Goal: Task Accomplishment & Management: Complete application form

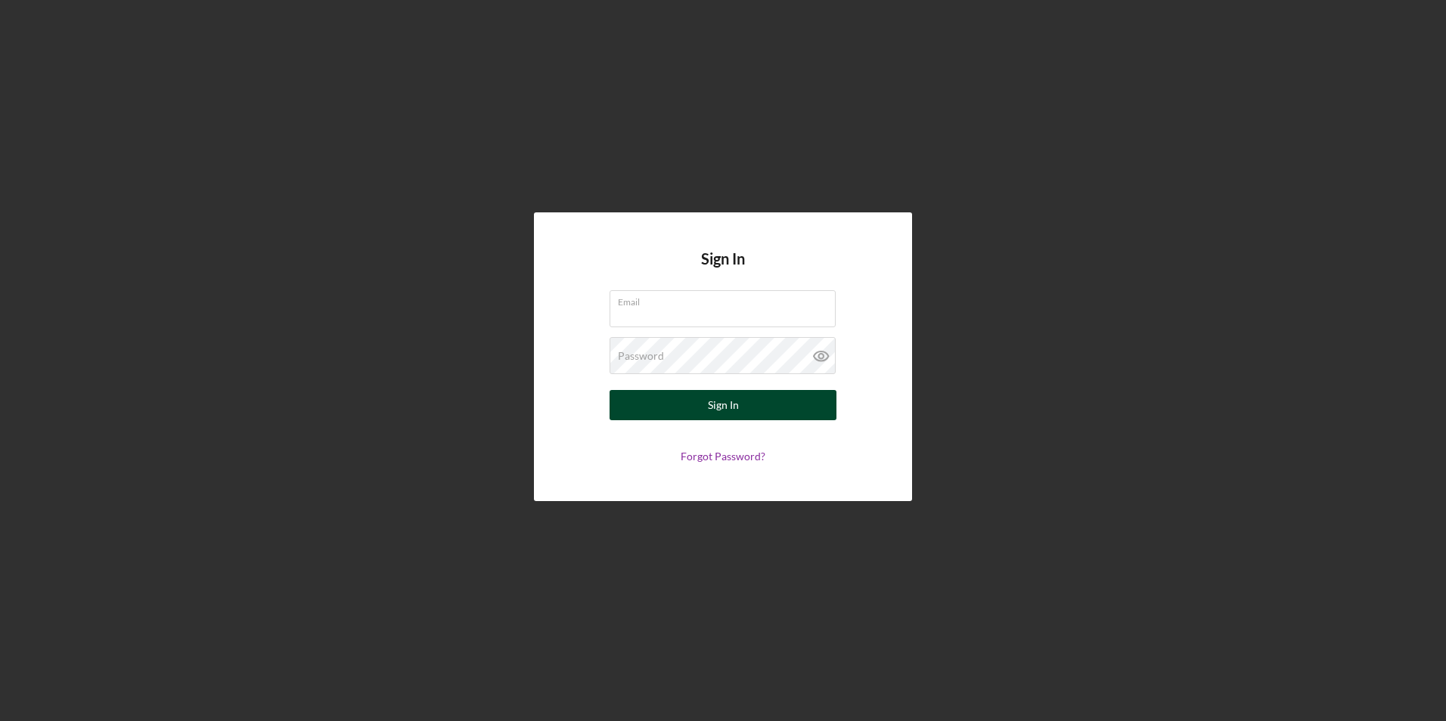
type input "[PERSON_NAME][EMAIL_ADDRESS][DOMAIN_NAME]"
click at [724, 396] on div "Sign In" at bounding box center [723, 405] width 31 height 30
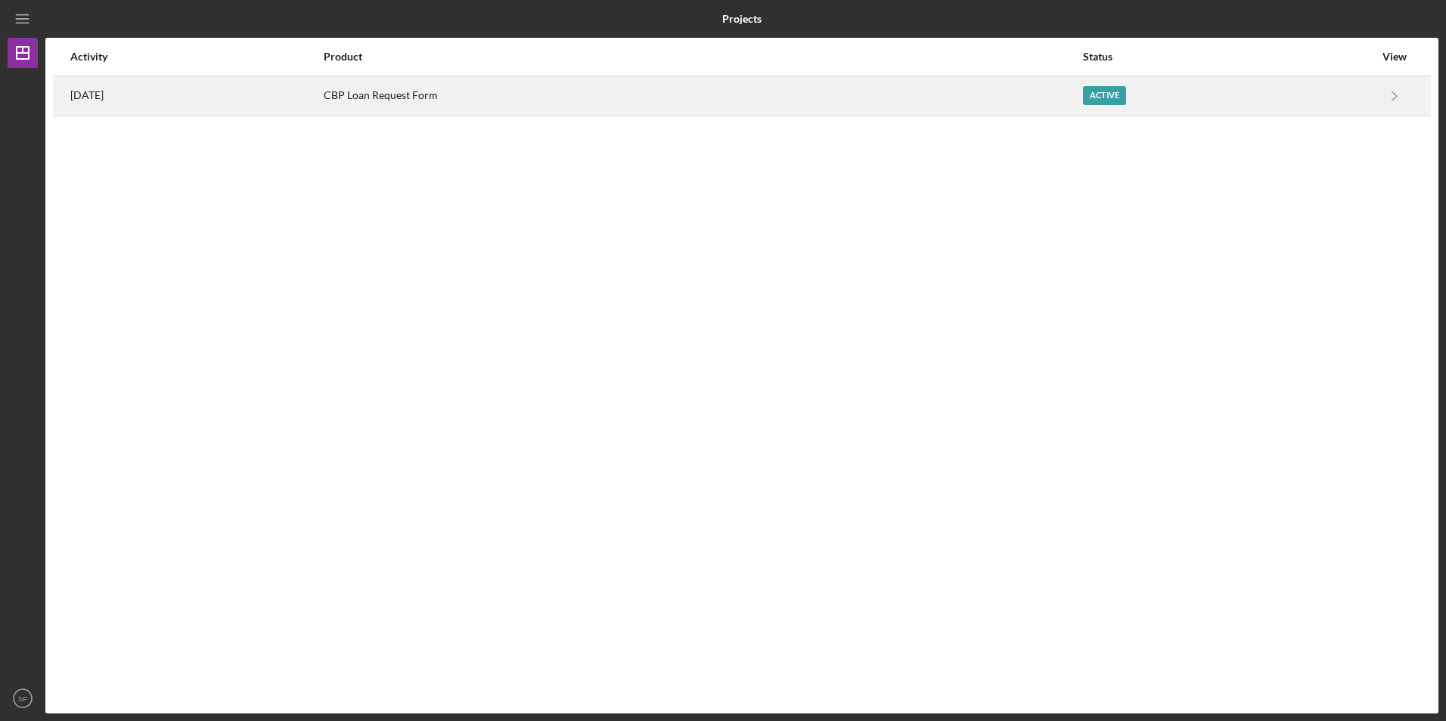
click at [447, 92] on div "CBP Loan Request Form" at bounding box center [703, 96] width 758 height 38
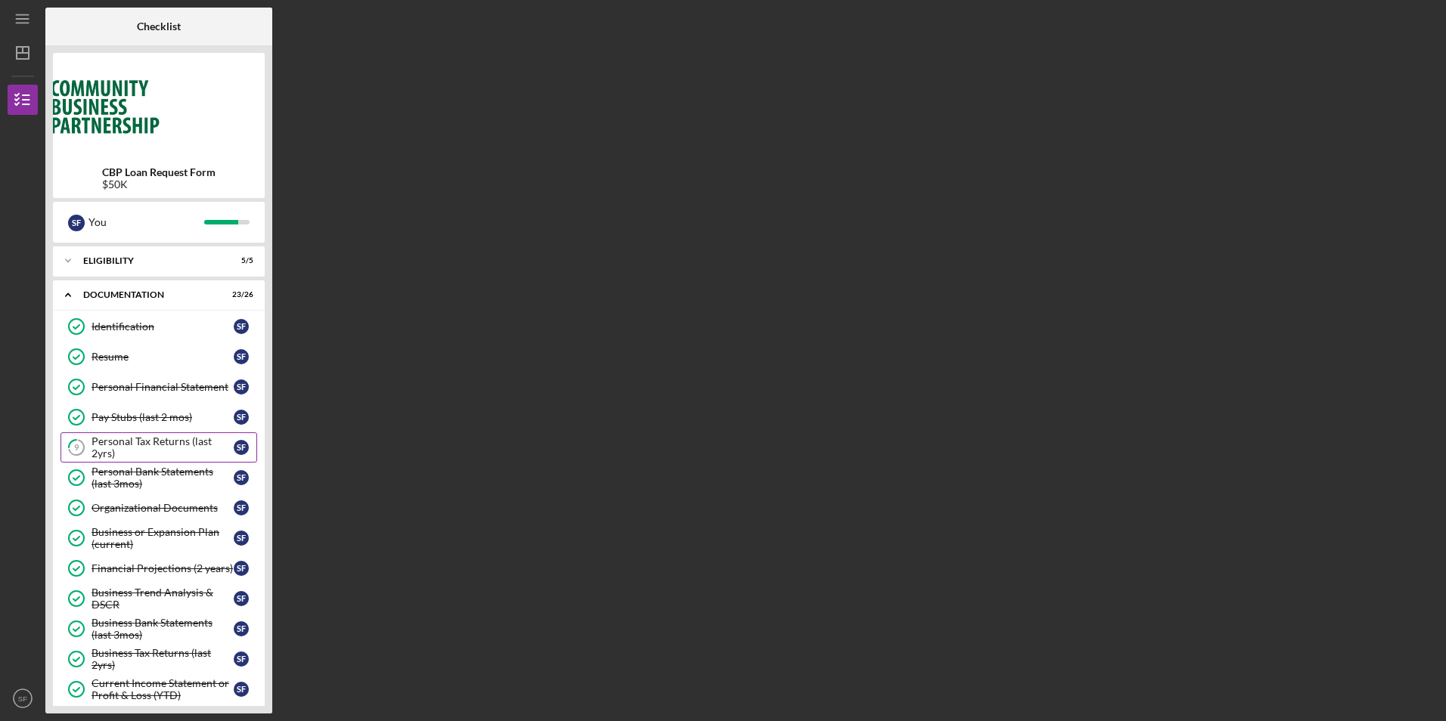
click at [157, 440] on div "Personal Tax Returns (last 2yrs)" at bounding box center [163, 448] width 142 height 24
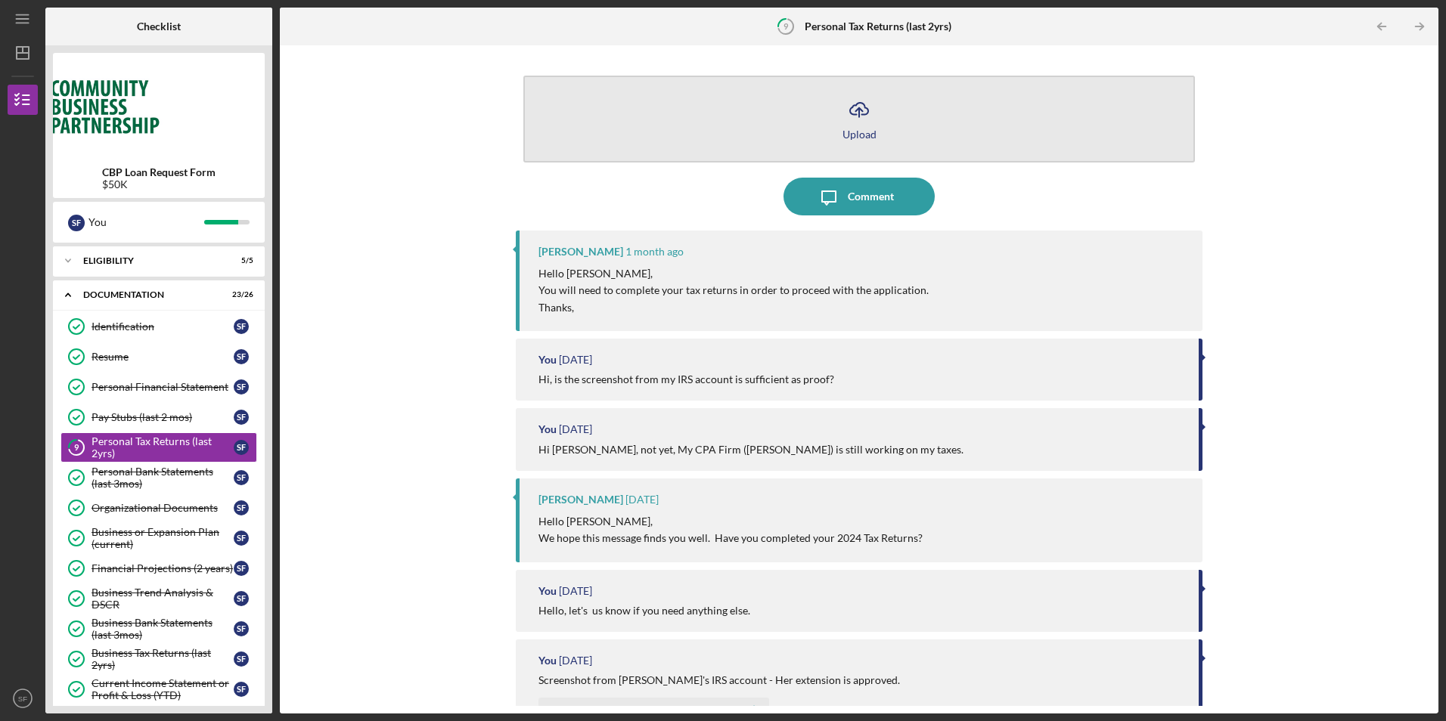
click at [873, 132] on button "Icon/Upload Upload" at bounding box center [858, 119] width 671 height 87
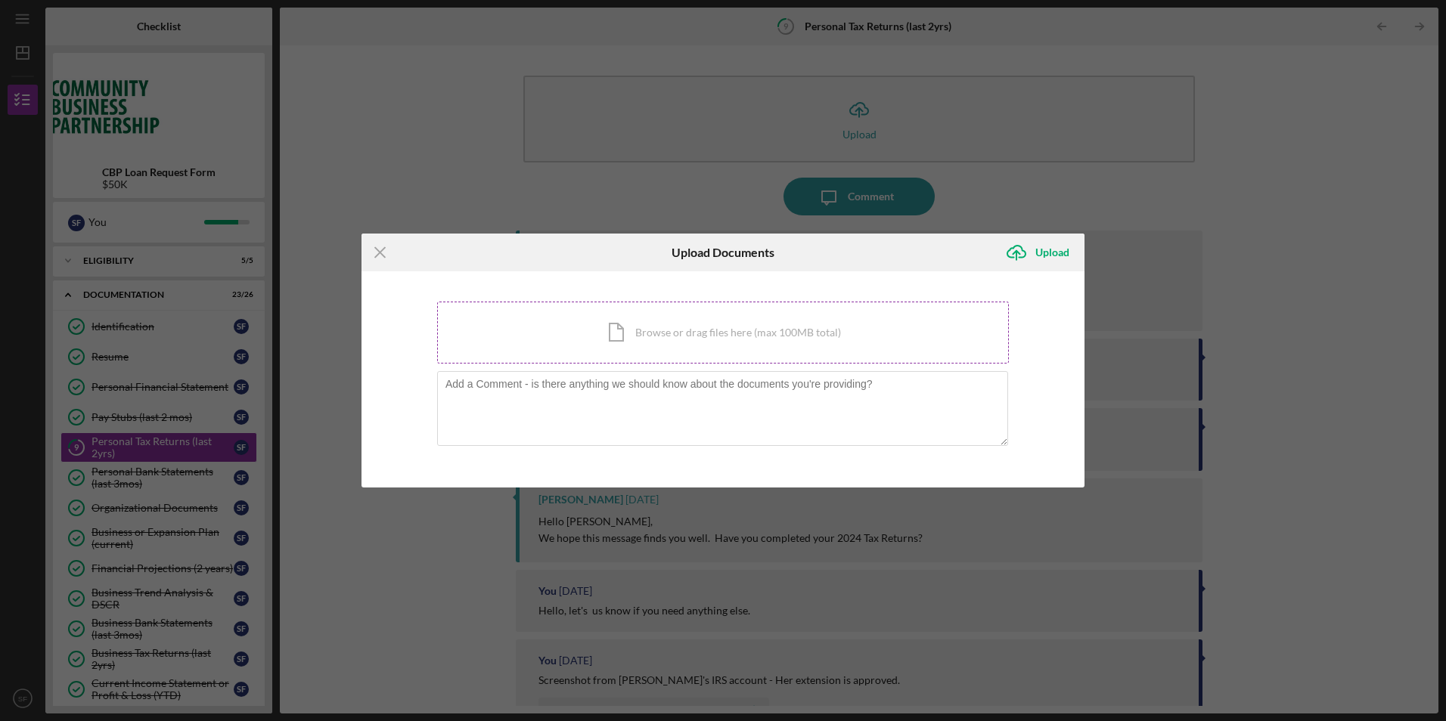
click at [644, 337] on div "Icon/Document Browse or drag files here (max 100MB total) Tap to choose files o…" at bounding box center [723, 333] width 572 height 62
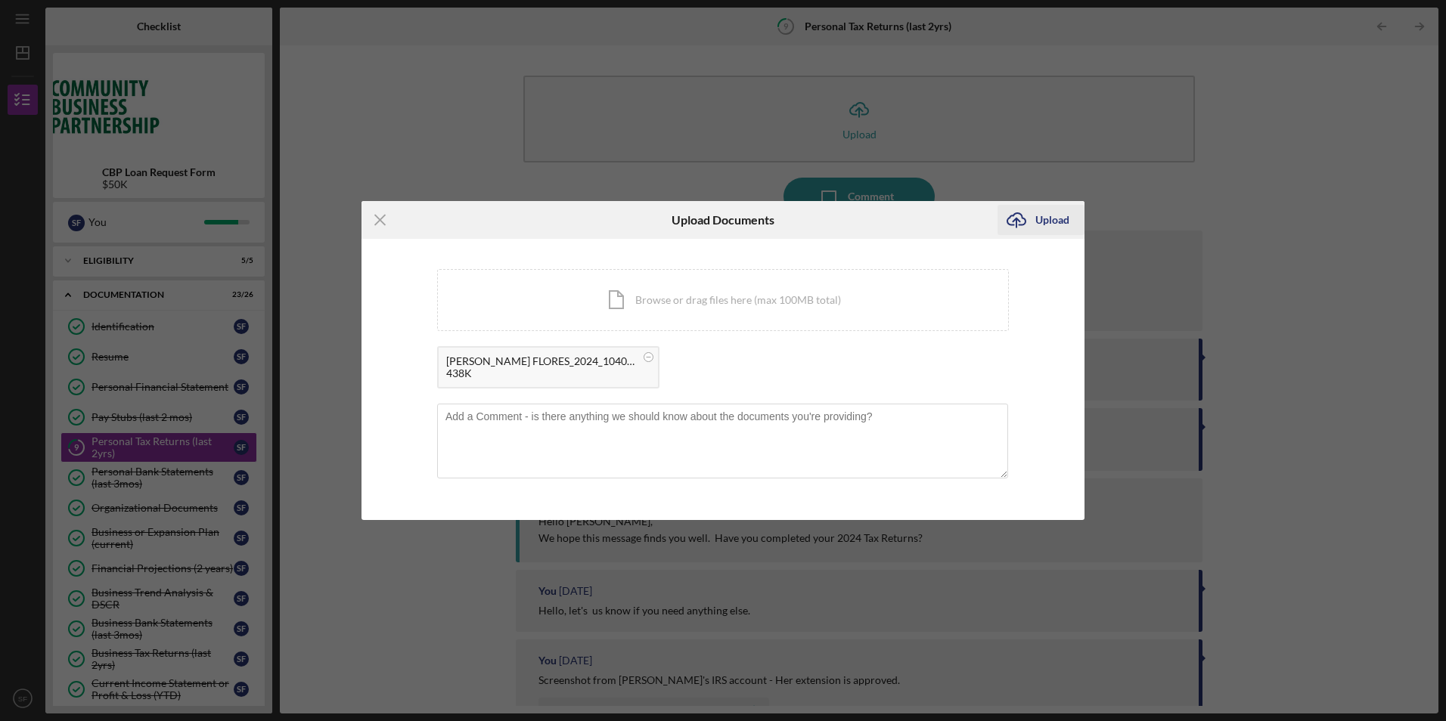
click at [1053, 215] on div "Upload" at bounding box center [1052, 220] width 34 height 30
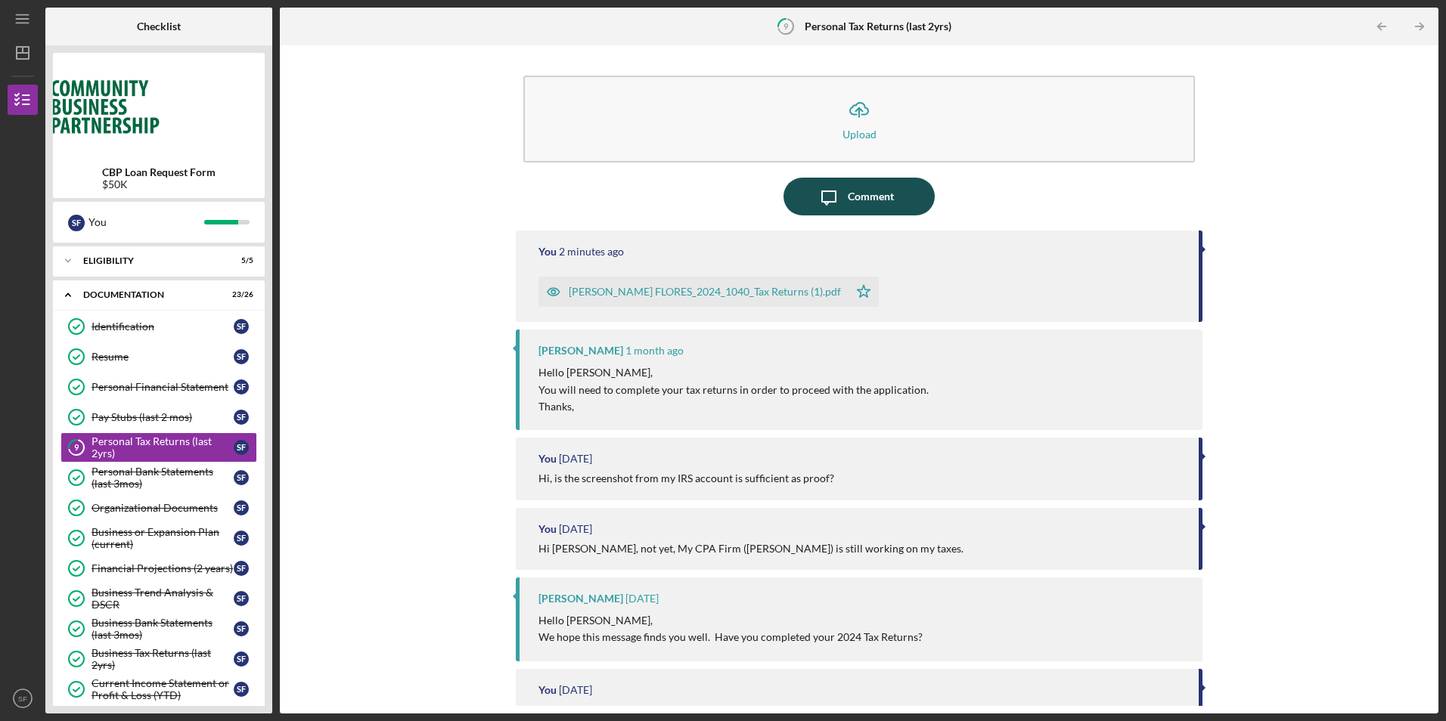
click at [858, 194] on div "Comment" at bounding box center [871, 197] width 46 height 38
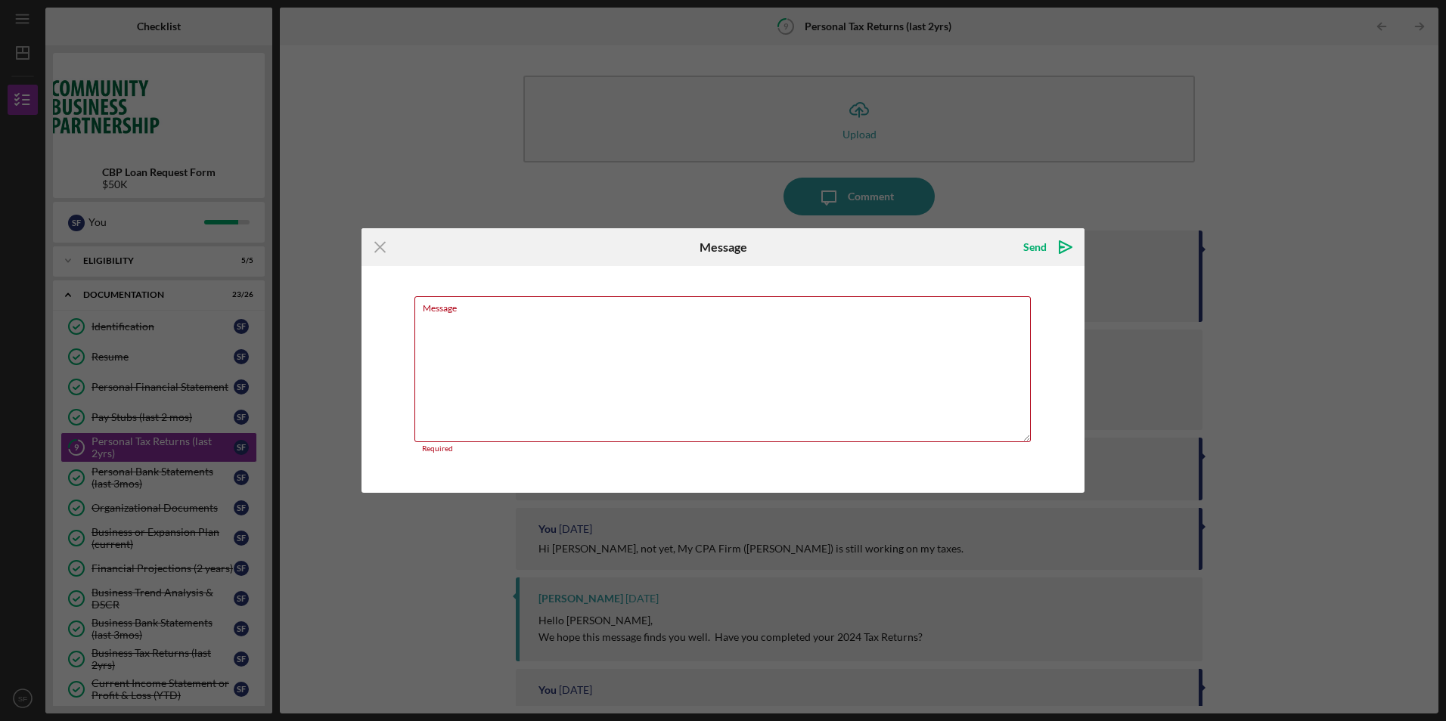
click at [386, 247] on icon "Icon/Menu Close" at bounding box center [380, 247] width 38 height 38
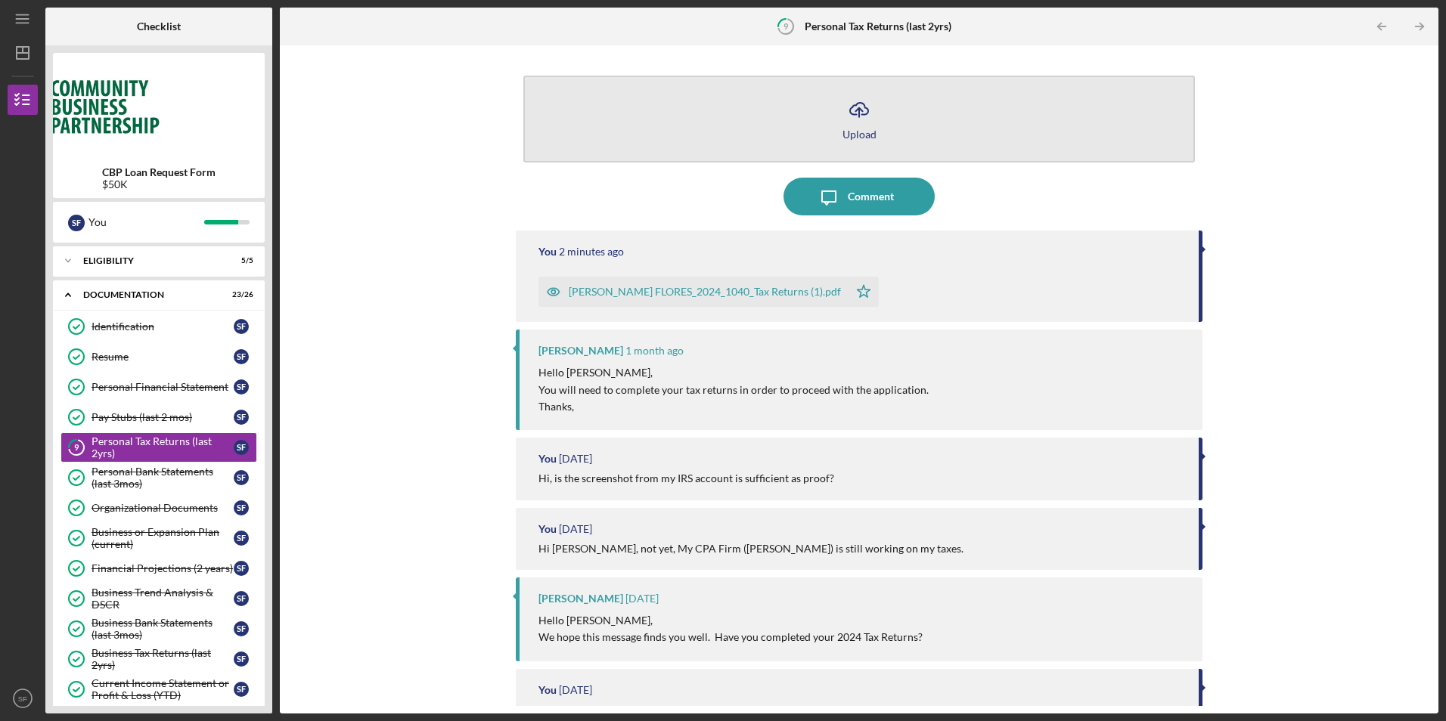
click at [847, 121] on icon "Icon/Upload" at bounding box center [859, 110] width 38 height 38
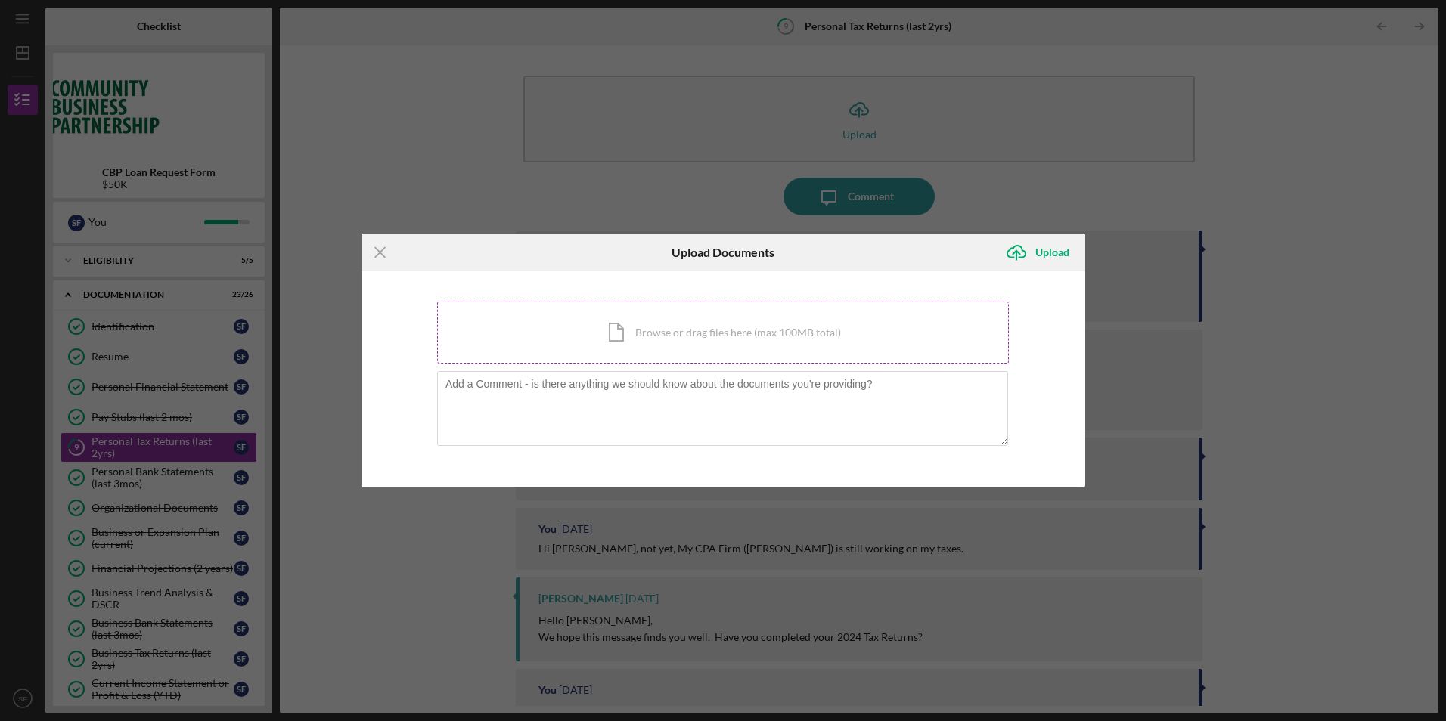
click at [668, 342] on div "Icon/Document Browse or drag files here (max 100MB total) Tap to choose files o…" at bounding box center [723, 333] width 572 height 62
click at [384, 258] on line at bounding box center [380, 253] width 10 height 10
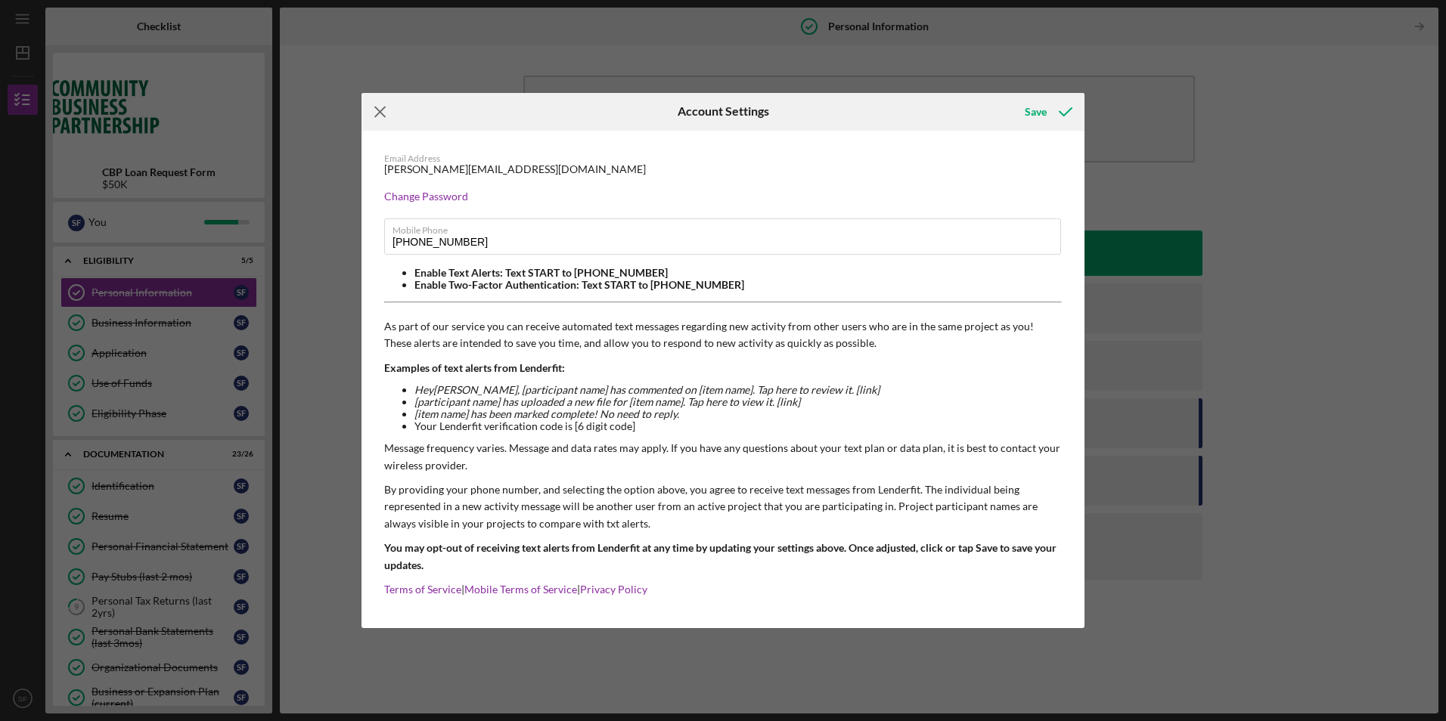
click at [383, 112] on icon "Icon/Menu Close" at bounding box center [380, 112] width 38 height 38
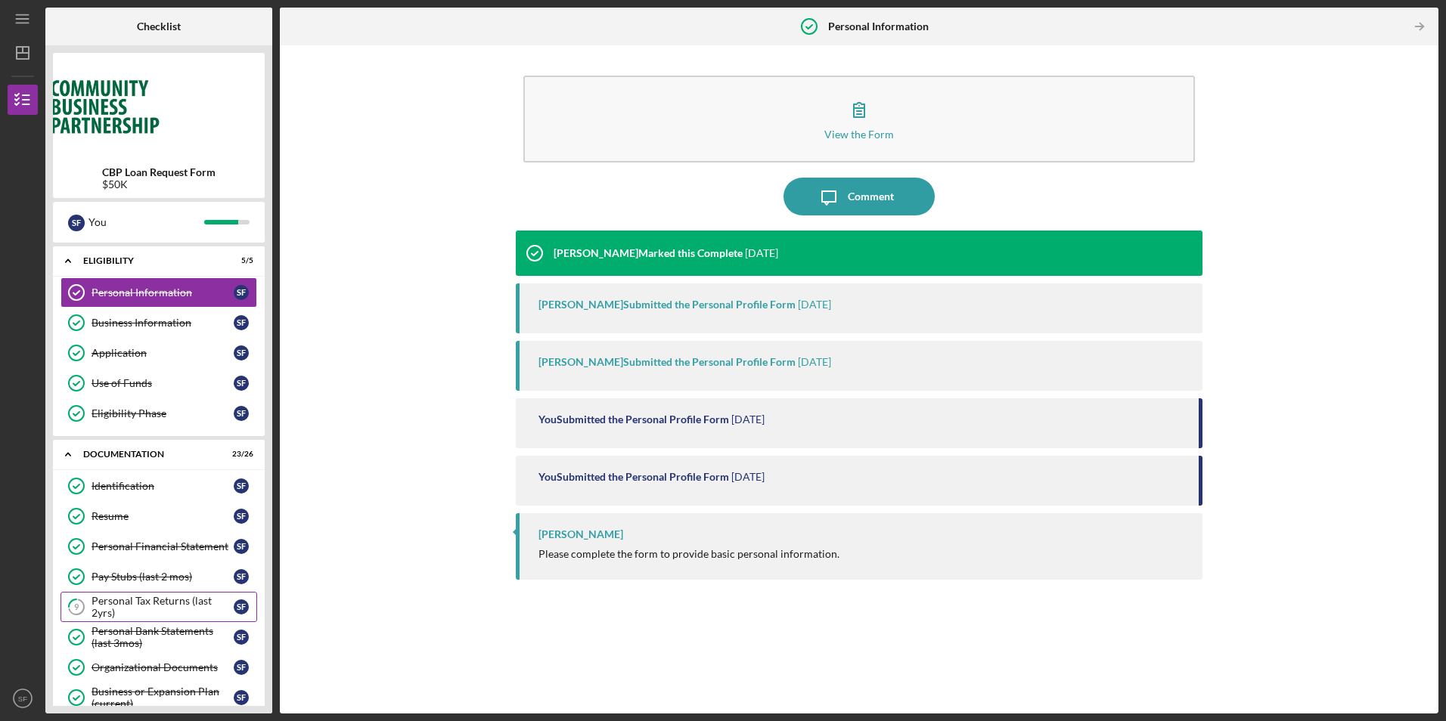
click at [141, 610] on div "Personal Tax Returns (last 2yrs)" at bounding box center [163, 607] width 142 height 24
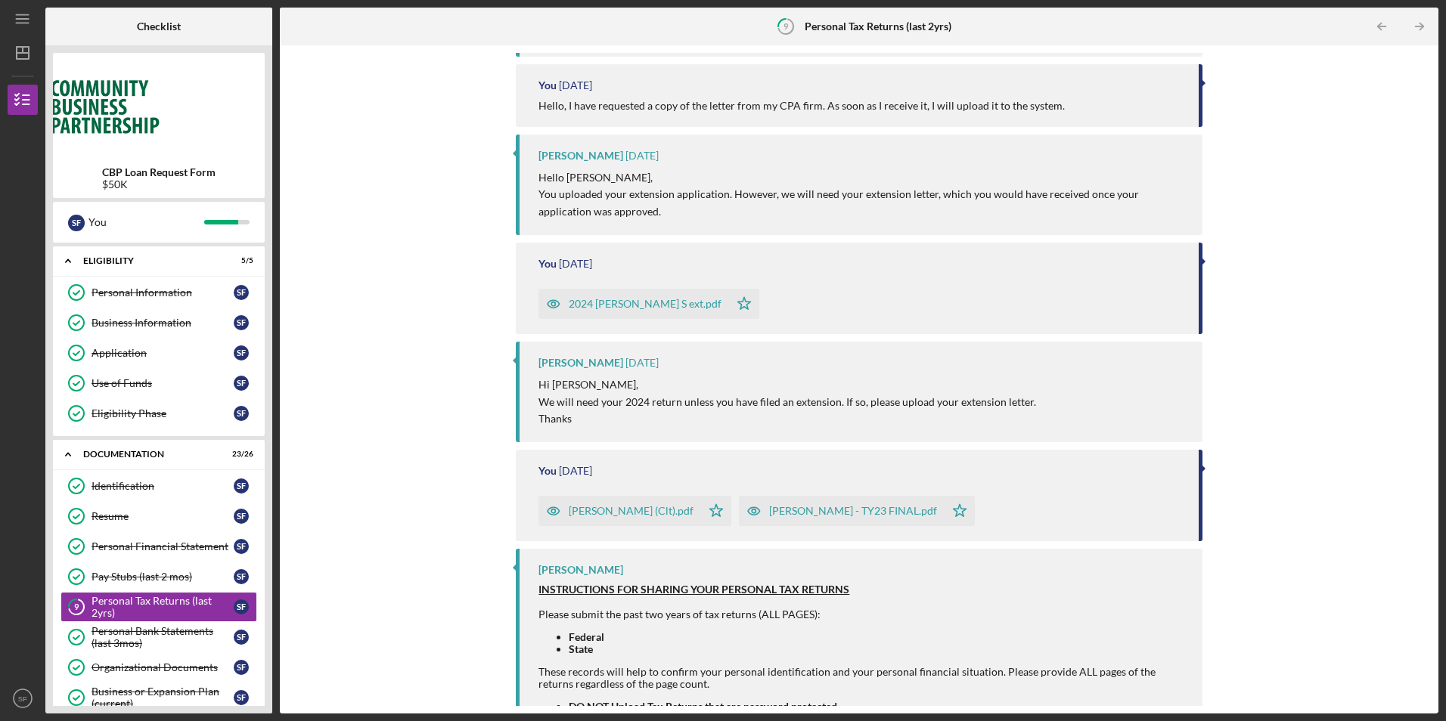
scroll to position [1147, 0]
